Goal: Find specific page/section: Find specific page/section

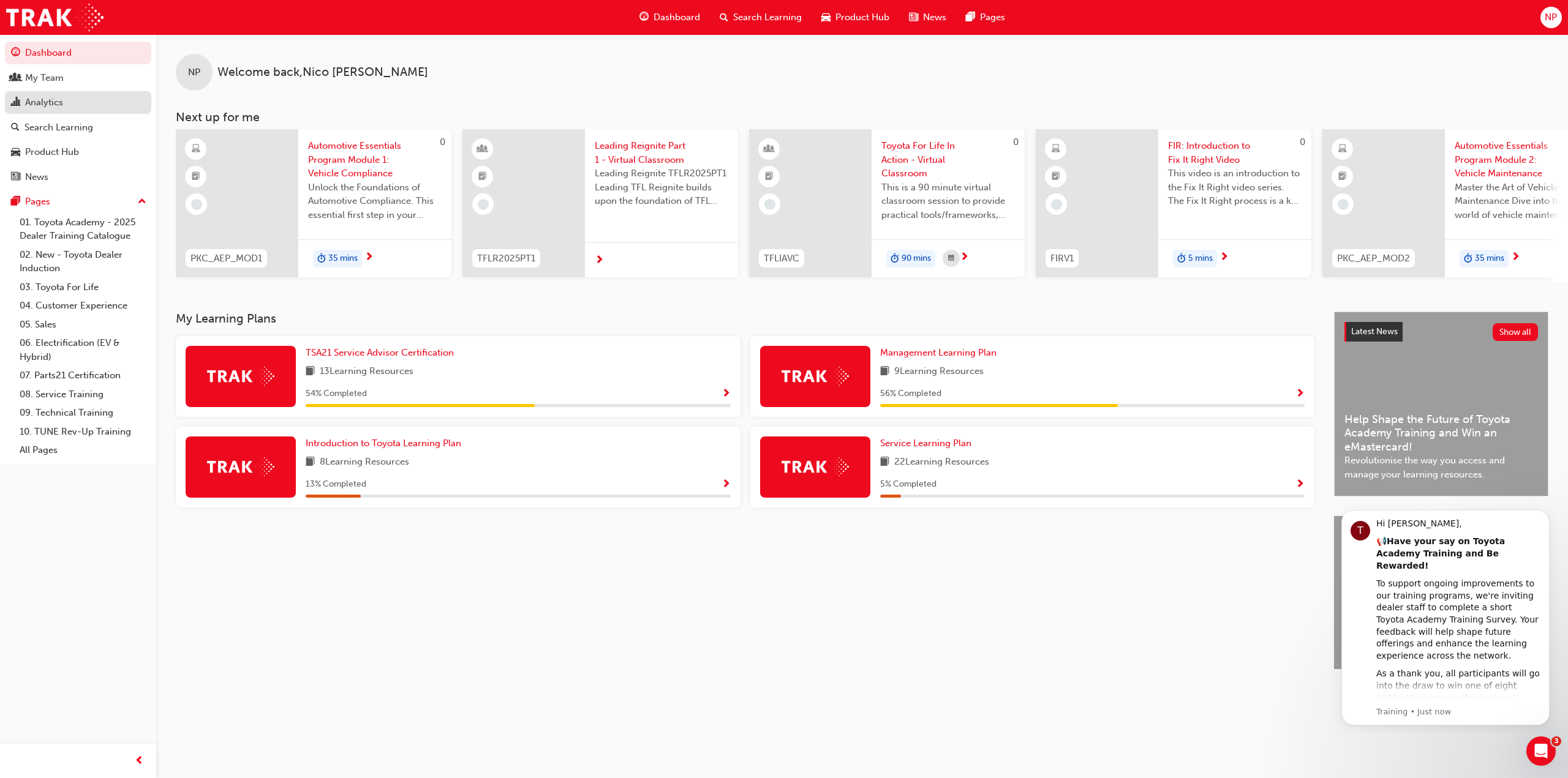
click at [86, 101] on div "Analytics" at bounding box center [78, 103] width 134 height 16
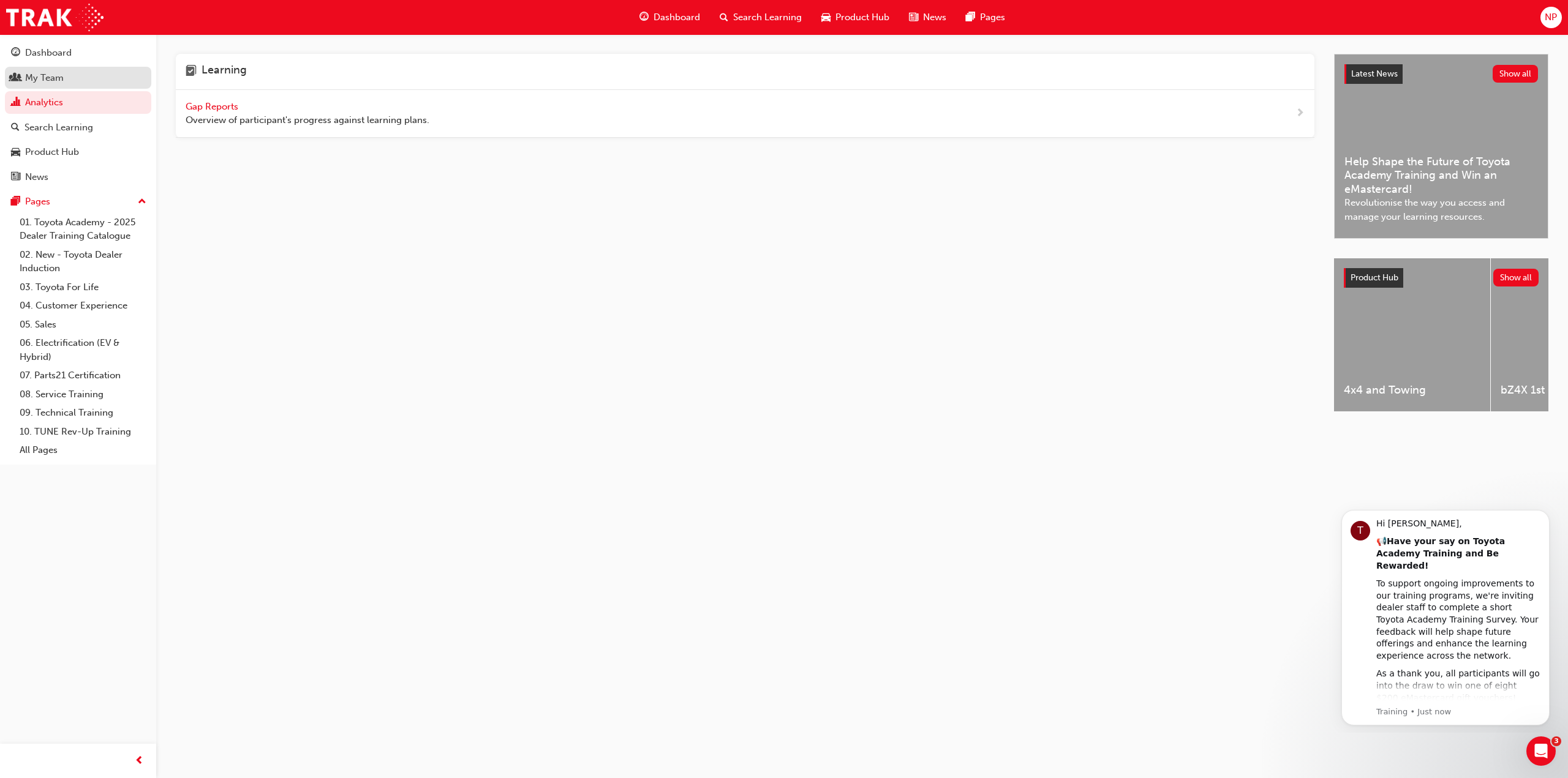
drag, startPoint x: 86, startPoint y: 101, endPoint x: 82, endPoint y: 76, distance: 25.3
click at [82, 76] on div "My Team" at bounding box center [78, 79] width 134 height 16
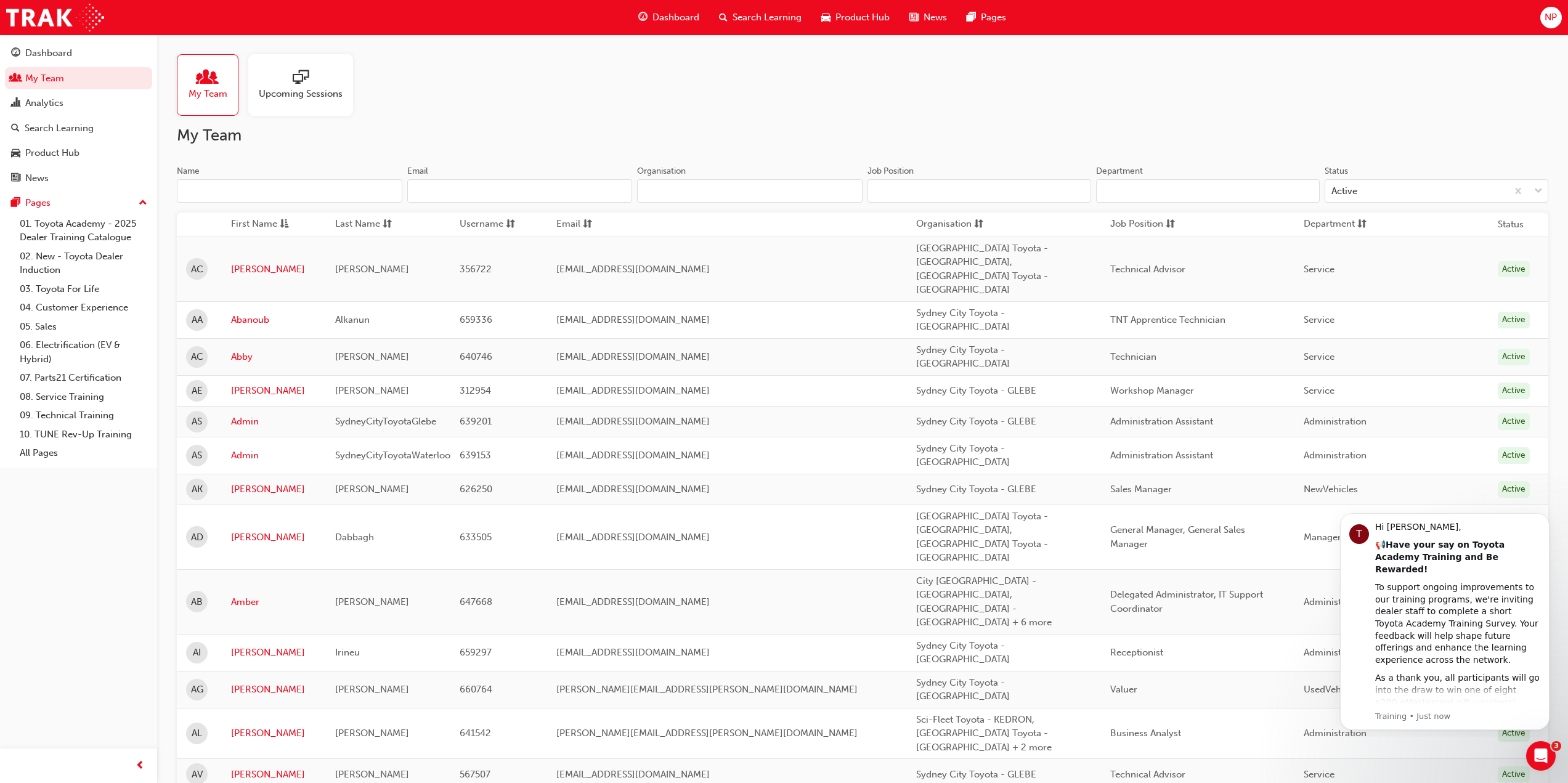
click at [269, 194] on input "Name" at bounding box center [290, 191] width 225 height 23
click at [100, 54] on div "Dashboard" at bounding box center [78, 53] width 135 height 16
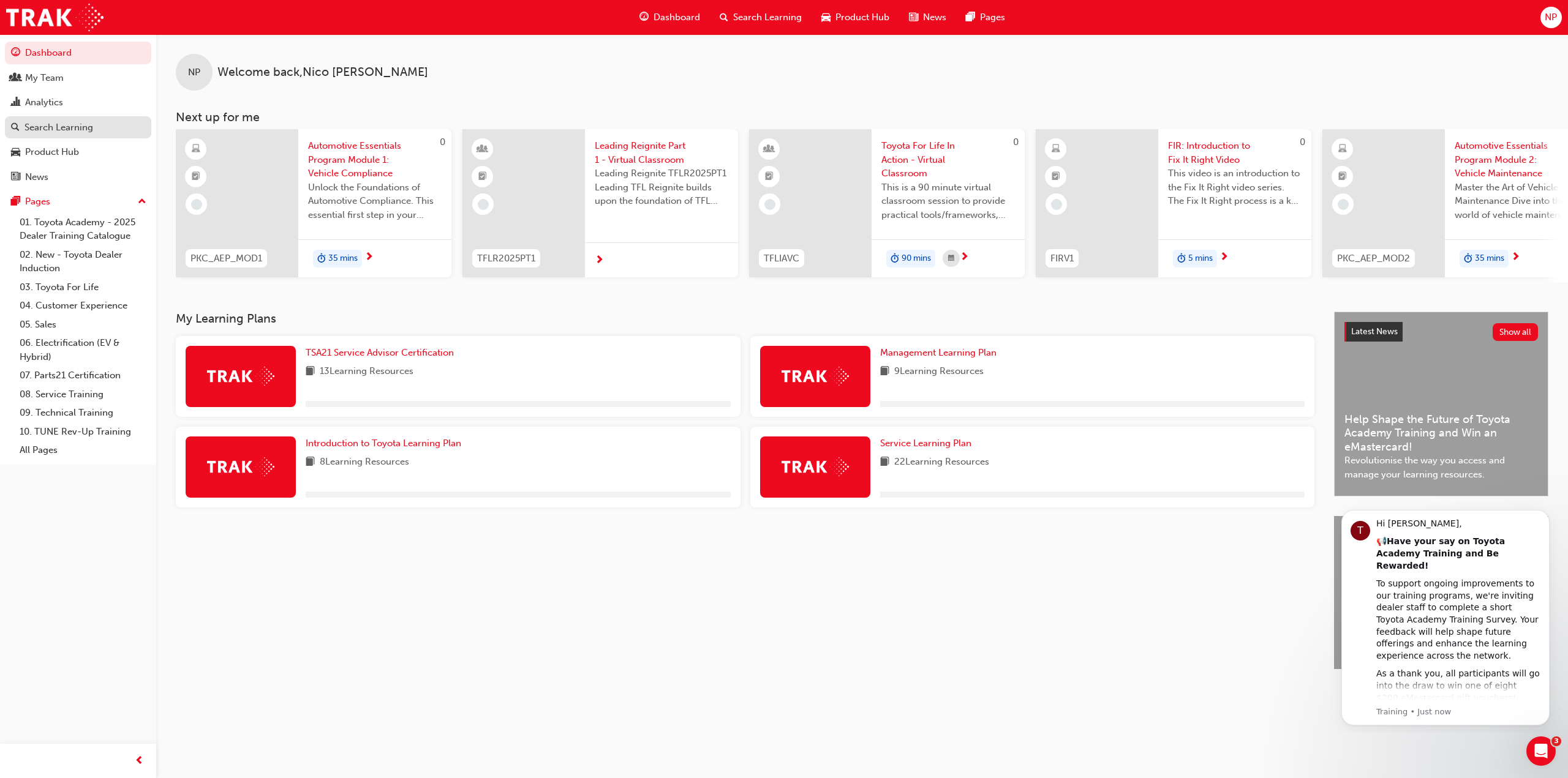
click at [86, 127] on div "Search Learning" at bounding box center [58, 128] width 68 height 14
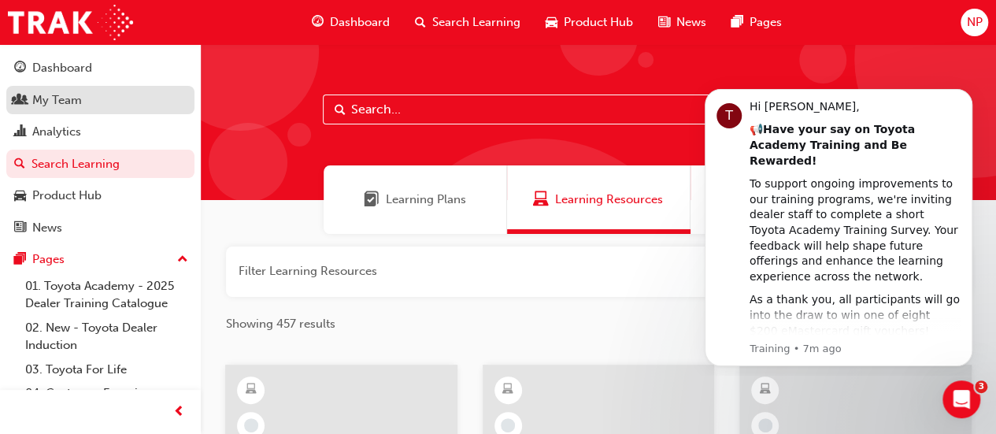
click at [56, 105] on div "My Team" at bounding box center [57, 100] width 50 height 18
